Goal: Check status: Check status

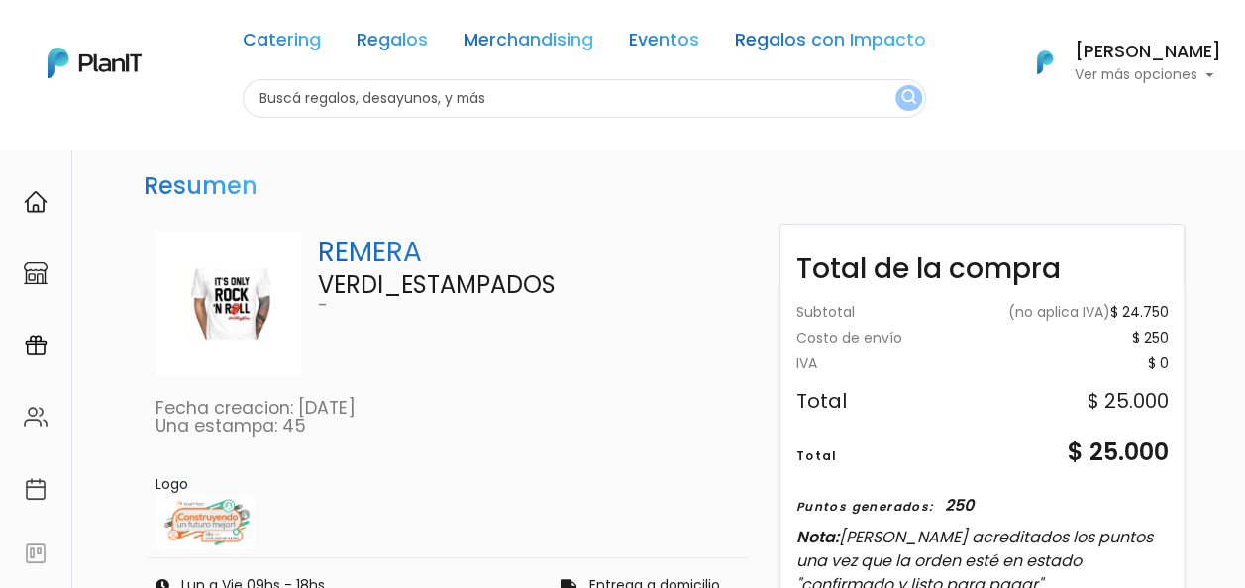
click at [1123, 54] on h6 "[PERSON_NAME]" at bounding box center [1147, 53] width 147 height 18
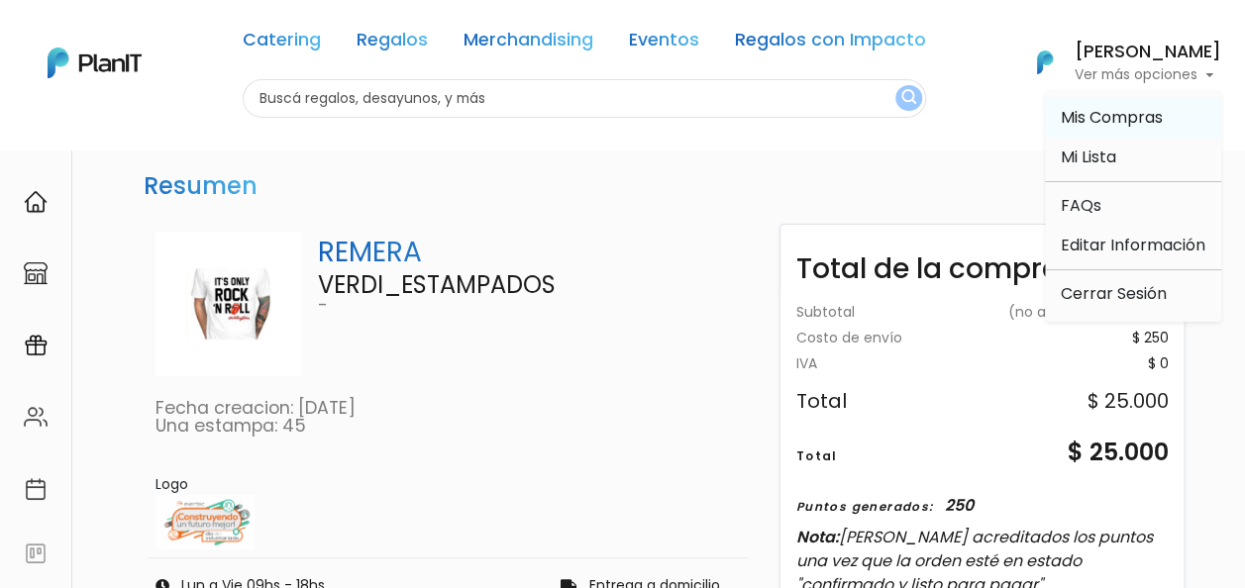
click at [1101, 116] on span "Mis Compras" at bounding box center [1111, 117] width 102 height 23
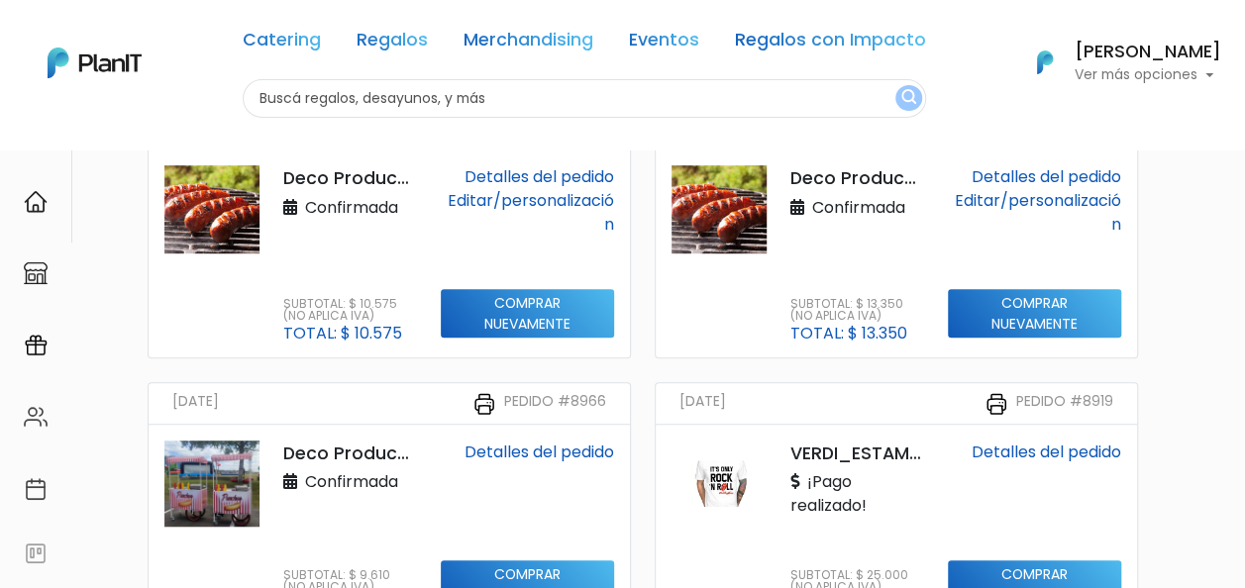
scroll to position [594, 0]
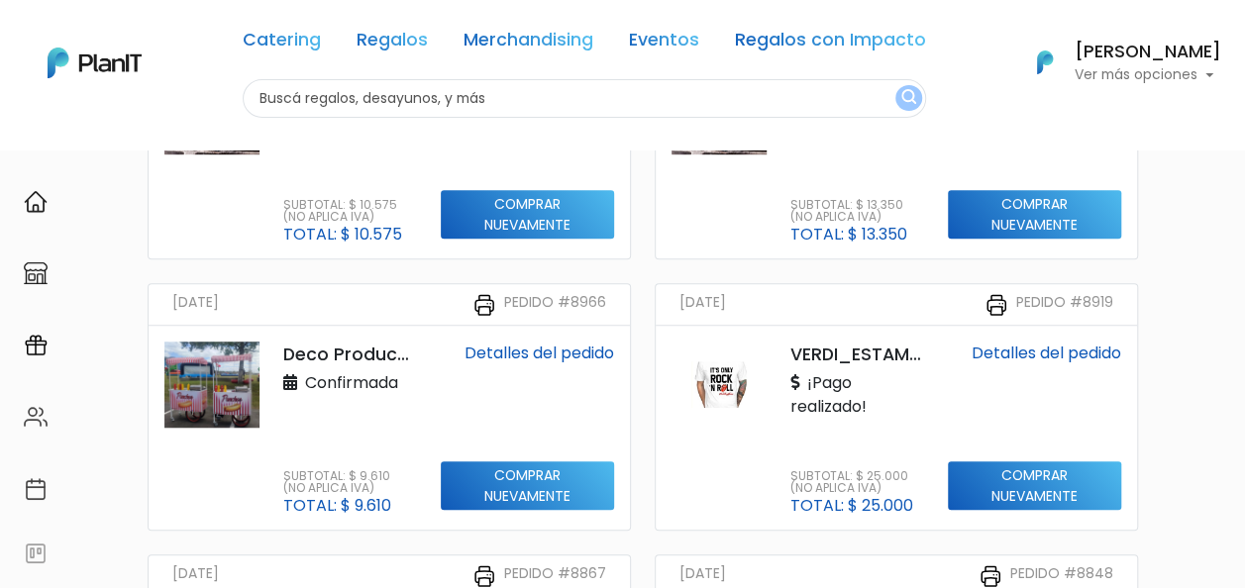
click at [526, 350] on link "Detalles del pedido" at bounding box center [539, 353] width 150 height 23
